Goal: Information Seeking & Learning: Understand process/instructions

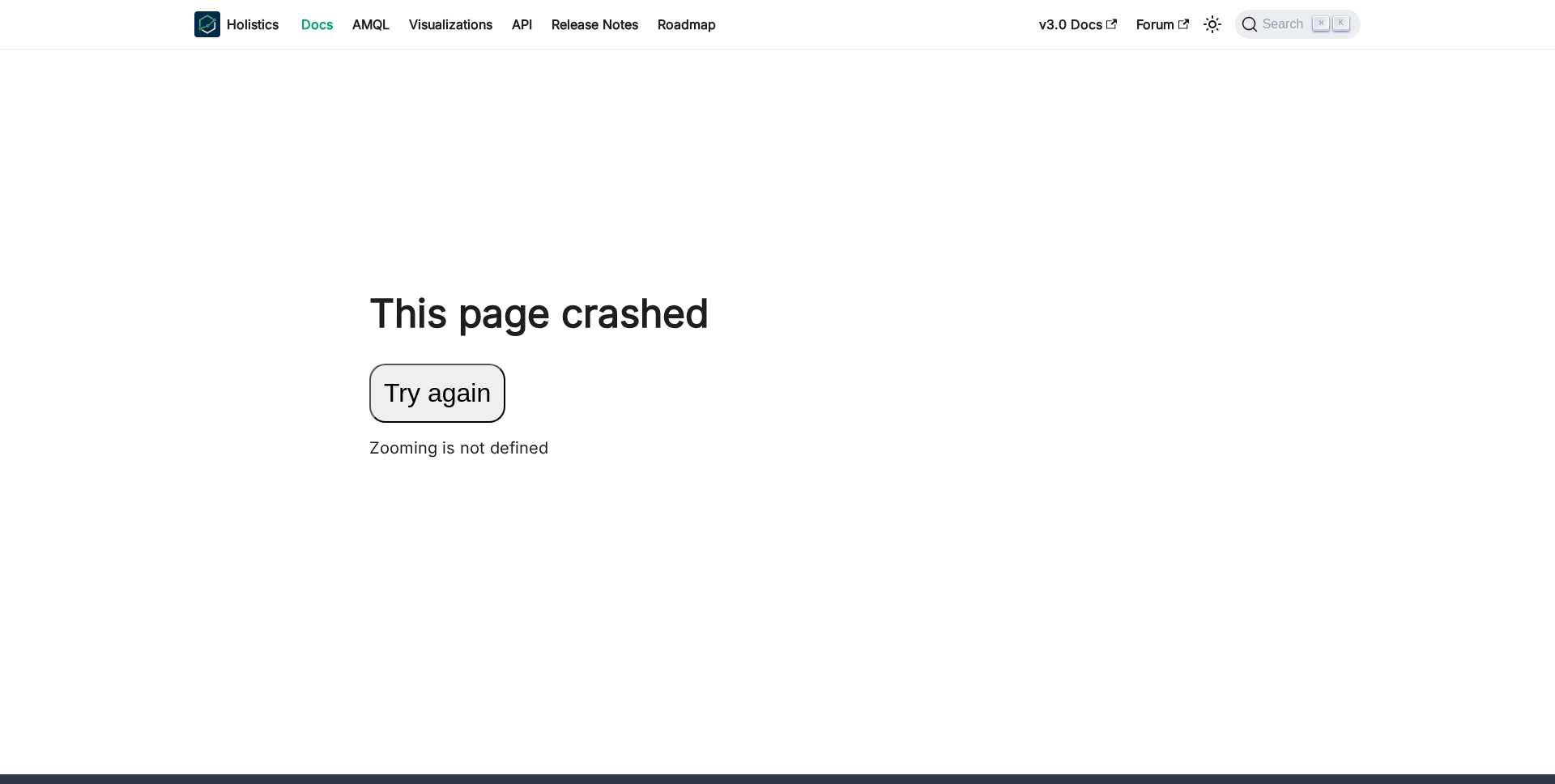
scroll to position [120, 0]
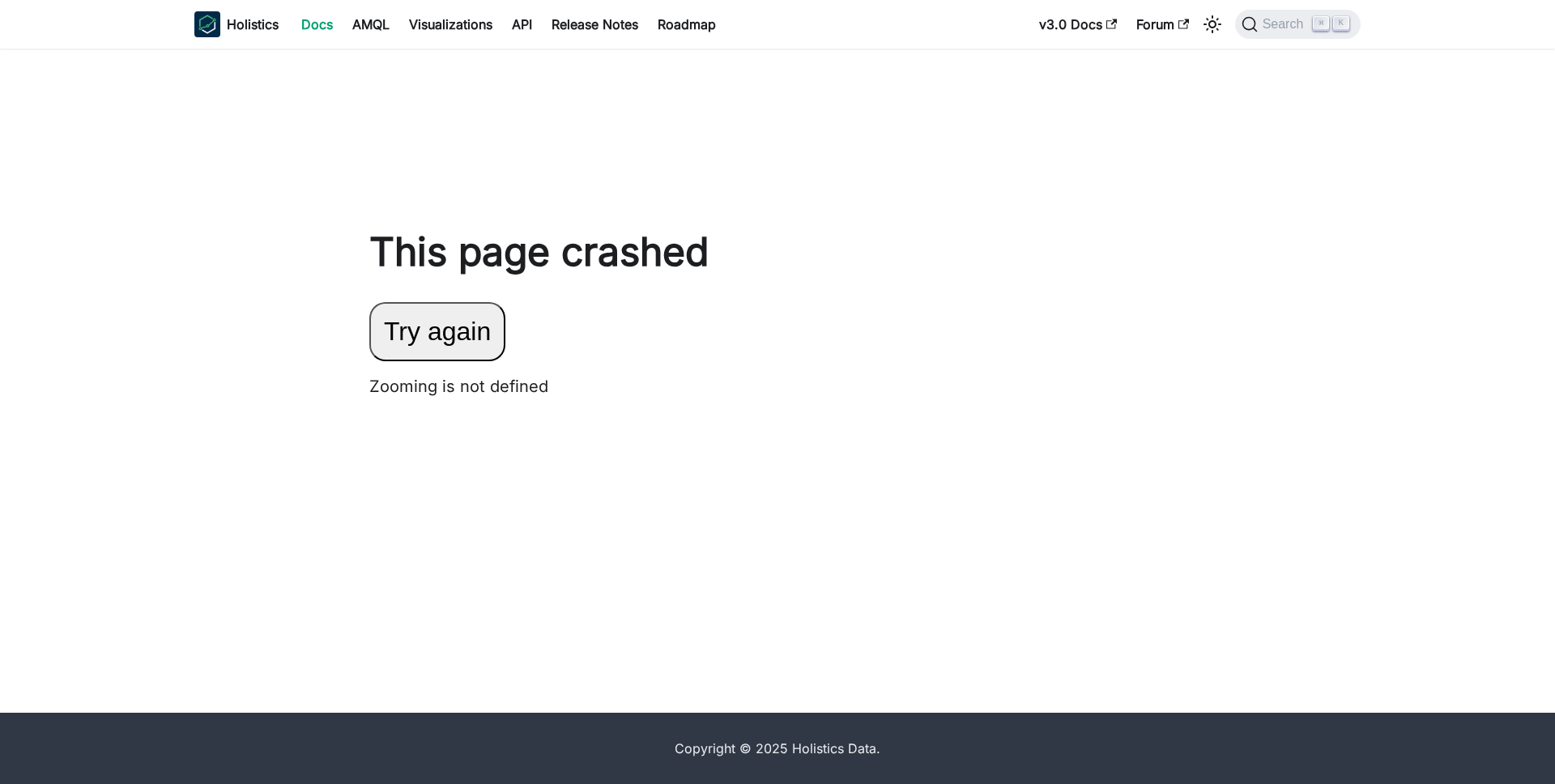
click at [441, 331] on button "Try again" at bounding box center [437, 332] width 136 height 59
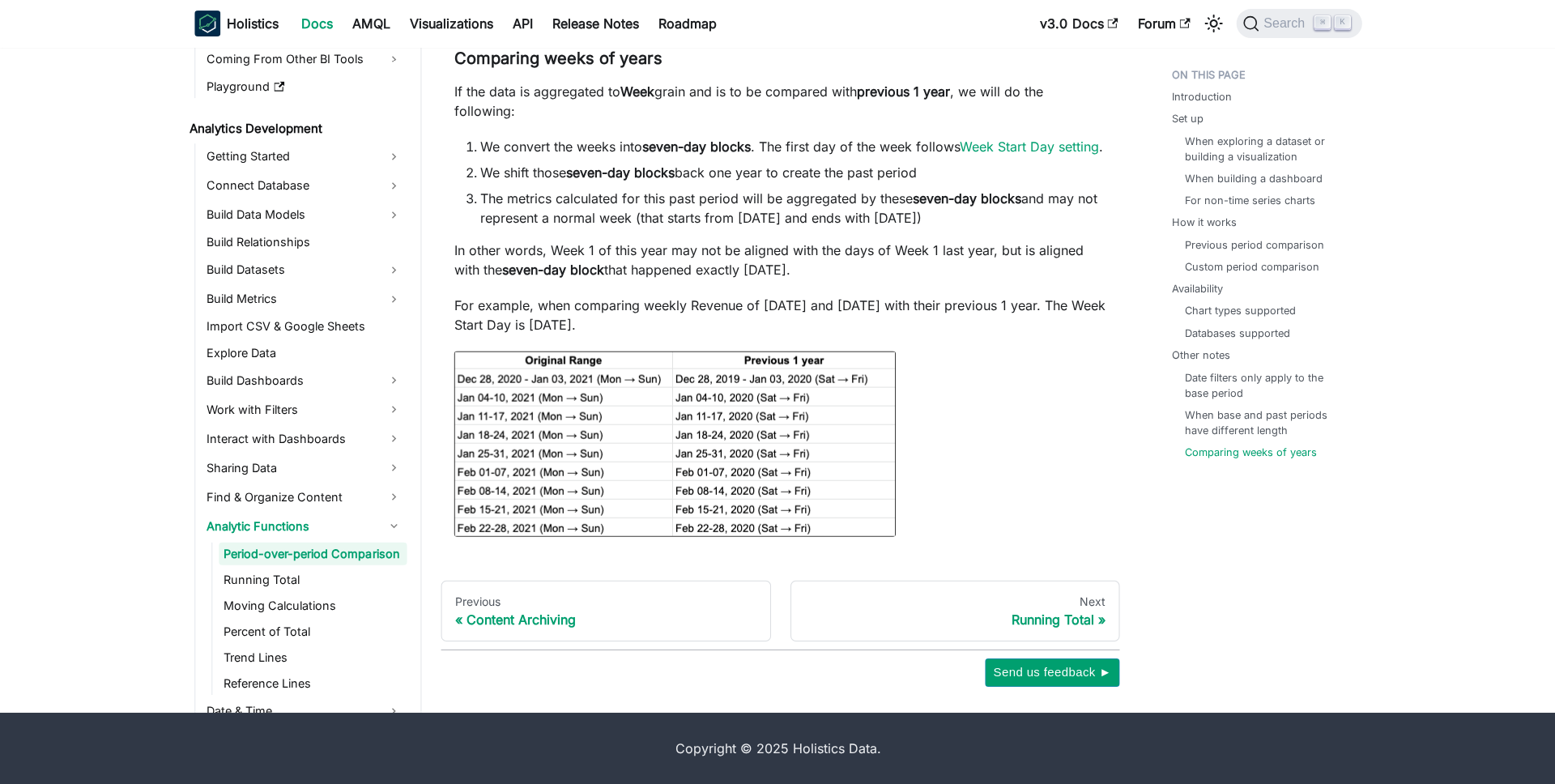
scroll to position [9652, 0]
